Goal: Information Seeking & Learning: Learn about a topic

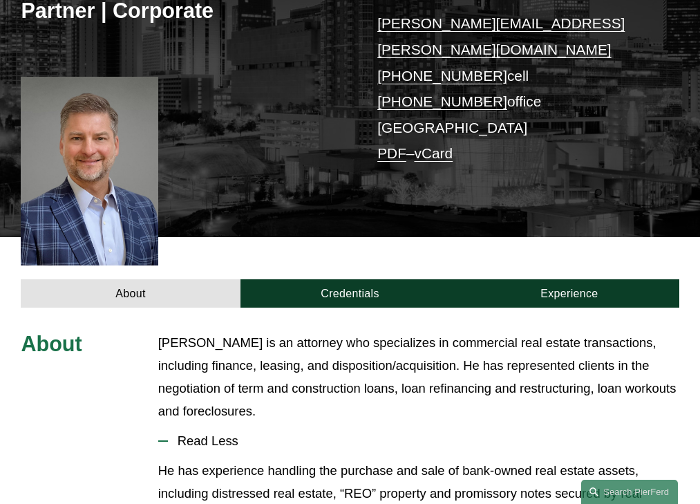
scroll to position [398, 0]
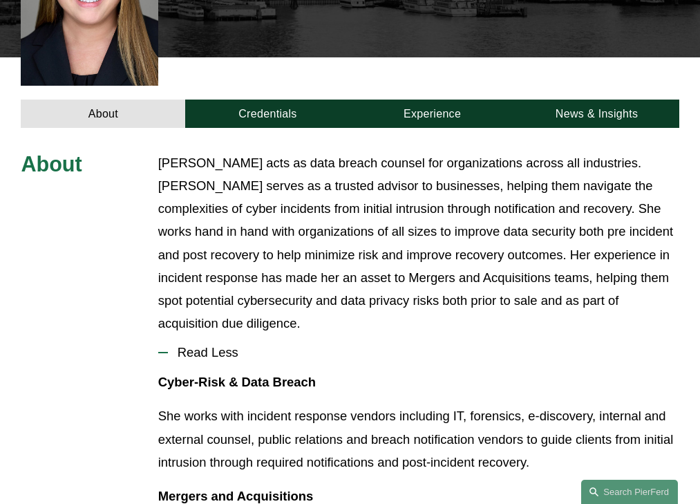
scroll to position [467, 0]
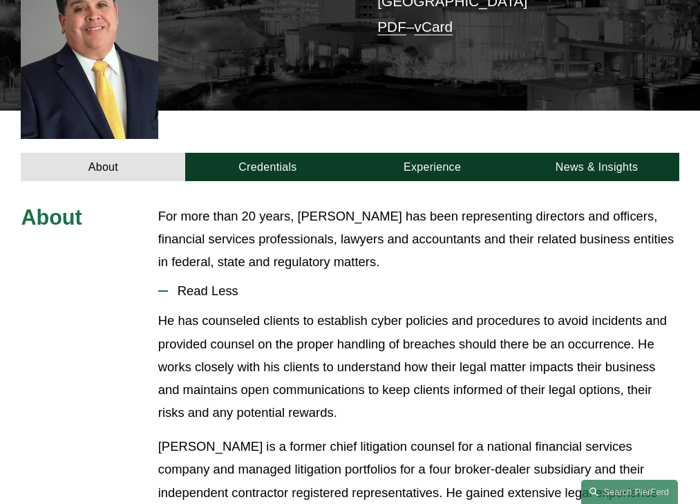
scroll to position [375, 0]
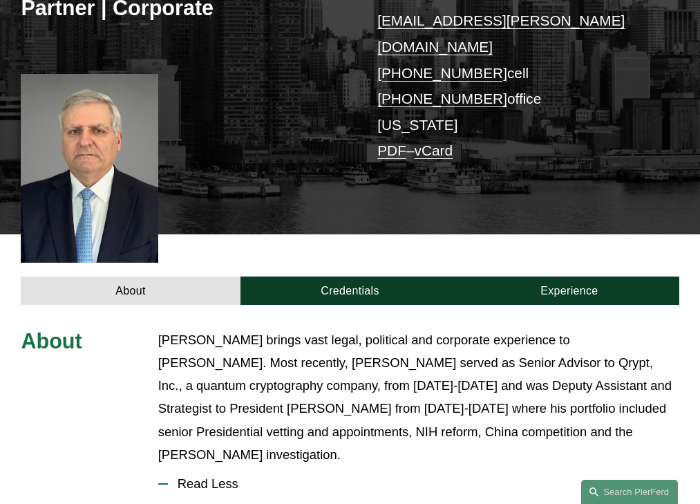
scroll to position [421, 0]
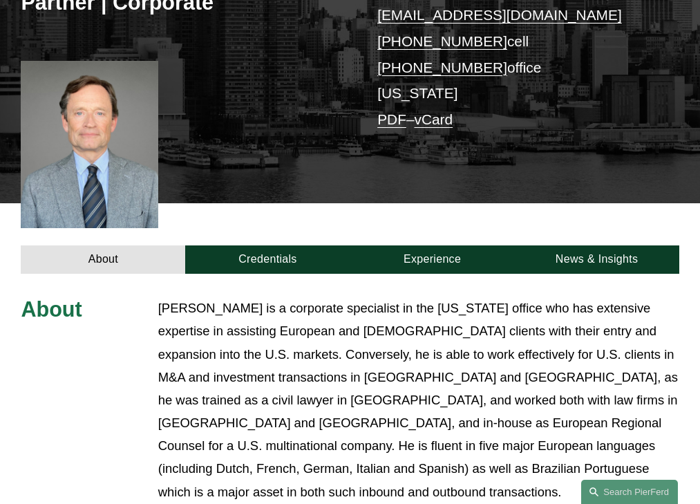
scroll to position [490, 0]
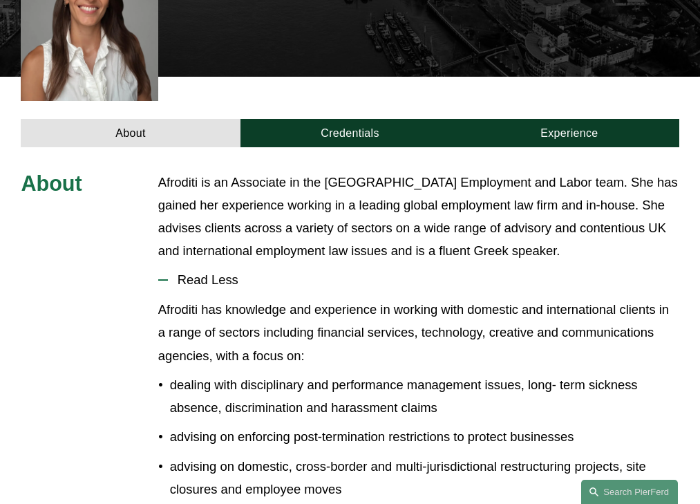
scroll to position [416, 0]
